Goal: Information Seeking & Learning: Learn about a topic

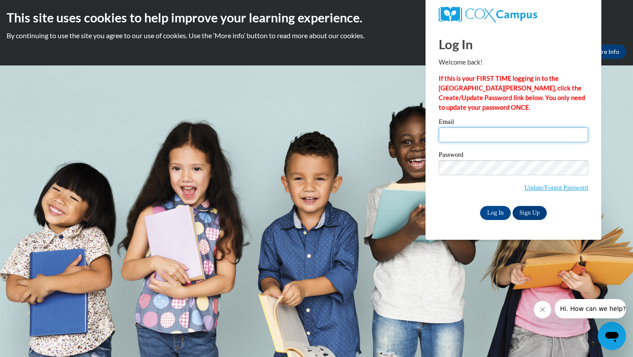
click at [473, 137] on input "Email" at bounding box center [513, 134] width 149 height 15
type input "taylortillman84@yahoo.com"
click at [492, 209] on input "Log In" at bounding box center [495, 213] width 31 height 14
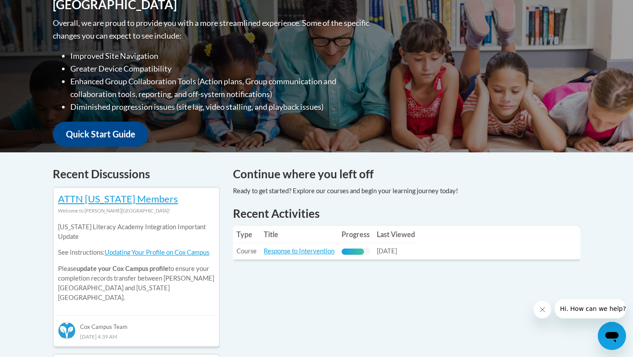
scroll to position [229, 0]
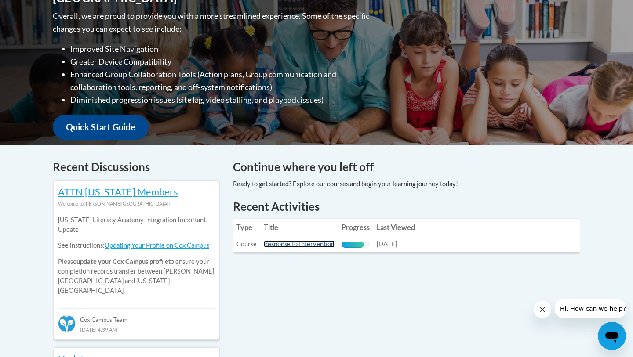
click at [306, 243] on link "Response to Intervention" at bounding box center [299, 243] width 71 height 7
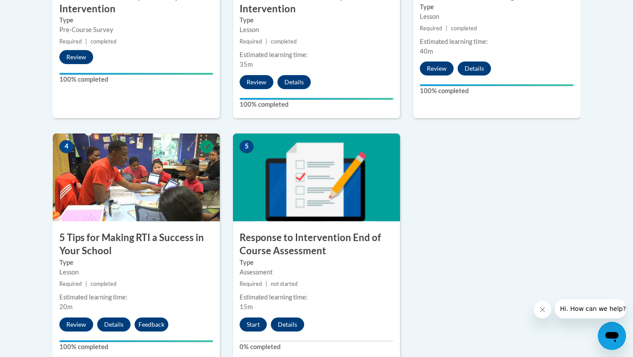
scroll to position [422, 0]
